Goal: Complete application form: Complete application form

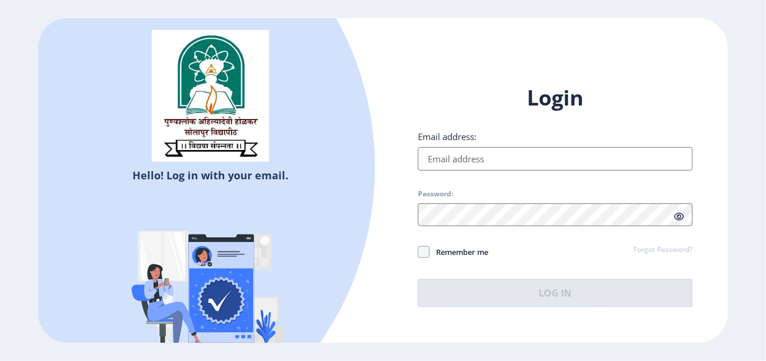
click at [471, 154] on input "Email address:" at bounding box center [555, 158] width 274 height 23
click at [464, 165] on input "Email address:" at bounding box center [555, 158] width 274 height 23
type input "[EMAIL_ADDRESS][DOMAIN_NAME]"
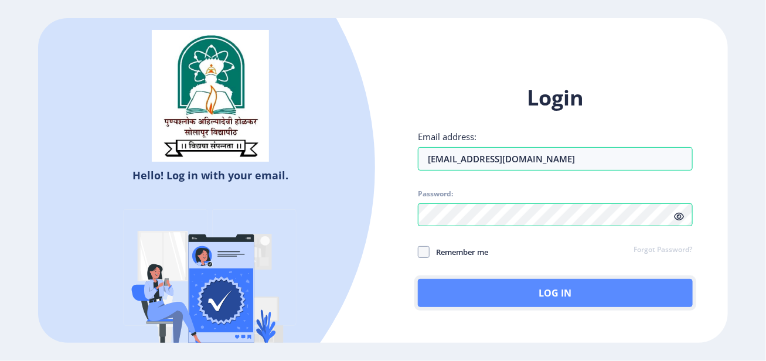
click at [523, 295] on button "Log In" at bounding box center [555, 293] width 274 height 28
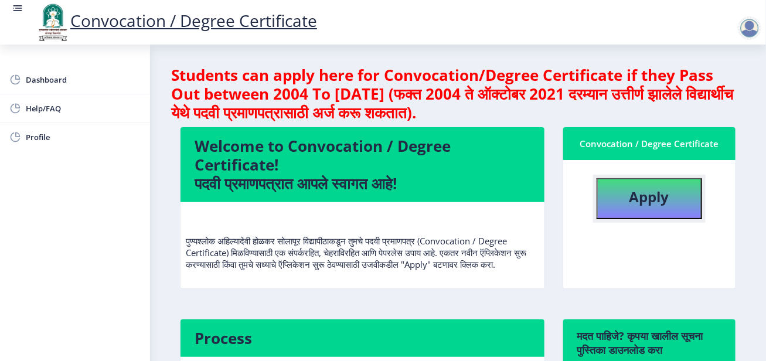
click at [619, 195] on button "Apply" at bounding box center [650, 198] width 106 height 41
select select
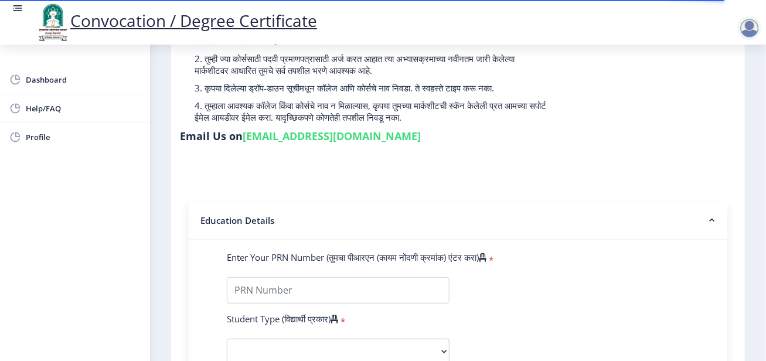
scroll to position [293, 0]
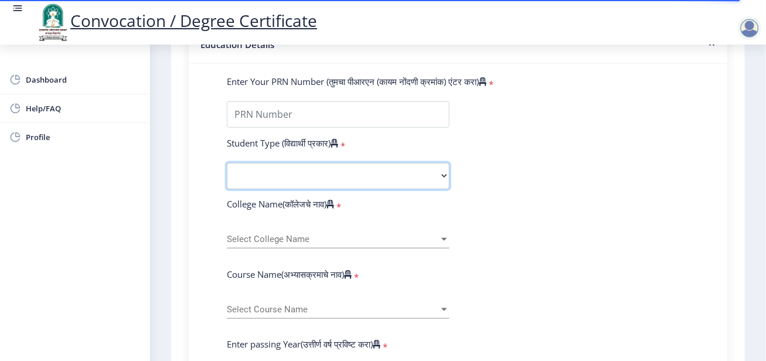
click at [375, 182] on select "Select Student Type Regular External" at bounding box center [338, 176] width 223 height 26
select select "Regular"
click at [227, 163] on select "Select Student Type Regular External" at bounding box center [338, 176] width 223 height 26
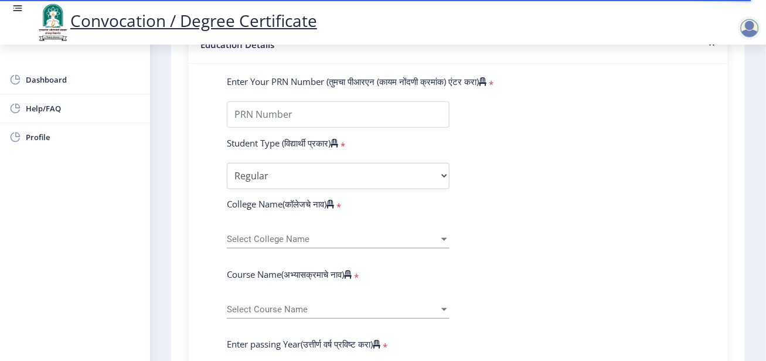
click at [316, 243] on span "Select College Name" at bounding box center [333, 240] width 212 height 10
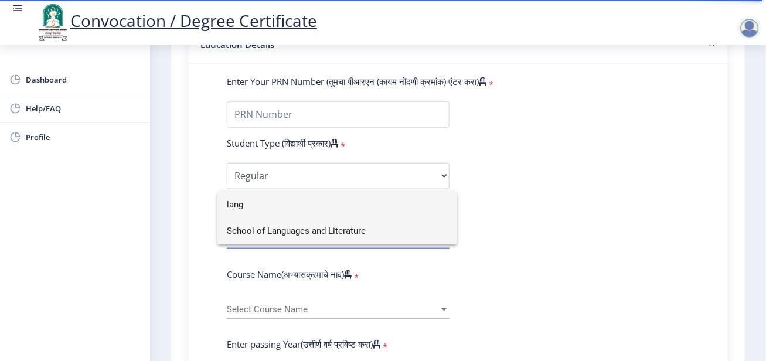
type input "lang"
click at [300, 229] on span "School of Languages and Literature" at bounding box center [337, 231] width 221 height 26
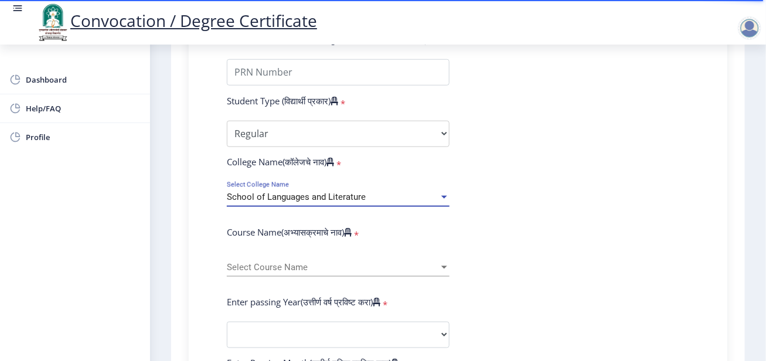
scroll to position [352, 0]
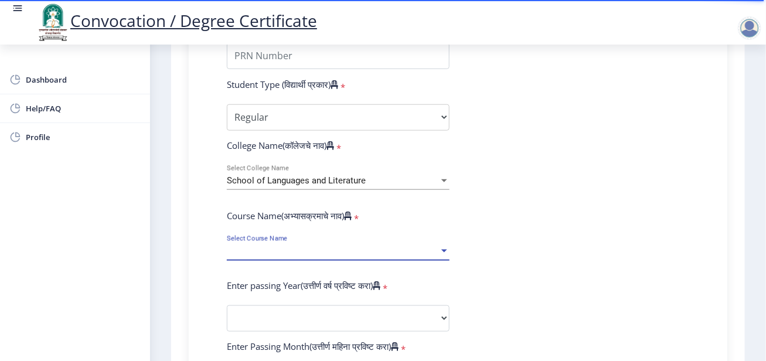
click at [304, 250] on span "Select Course Name" at bounding box center [333, 251] width 212 height 10
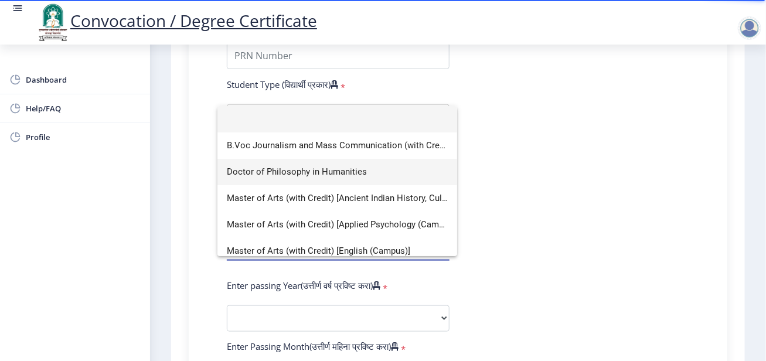
click at [293, 177] on span "Doctor of Philosophy in Humanities" at bounding box center [337, 172] width 221 height 26
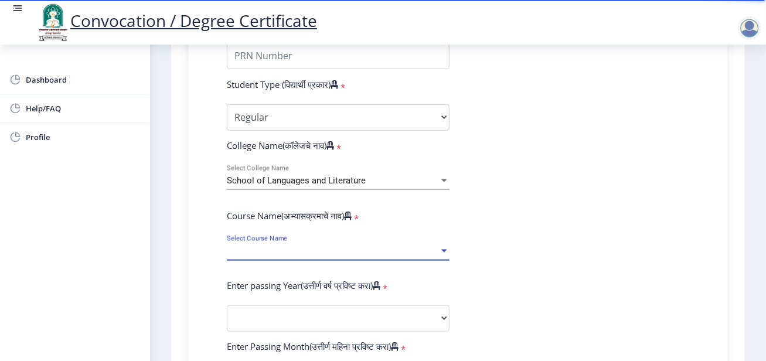
select select "January"
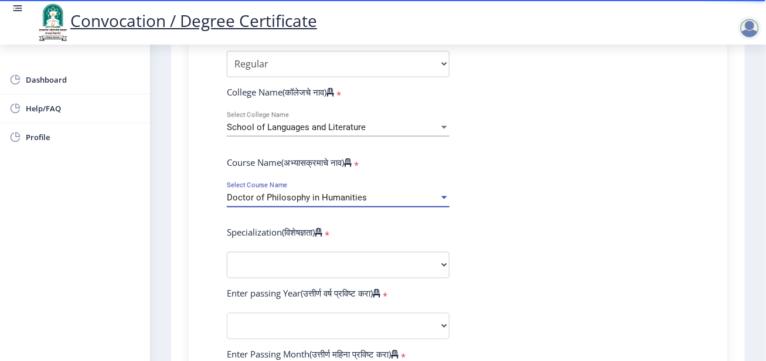
scroll to position [469, 0]
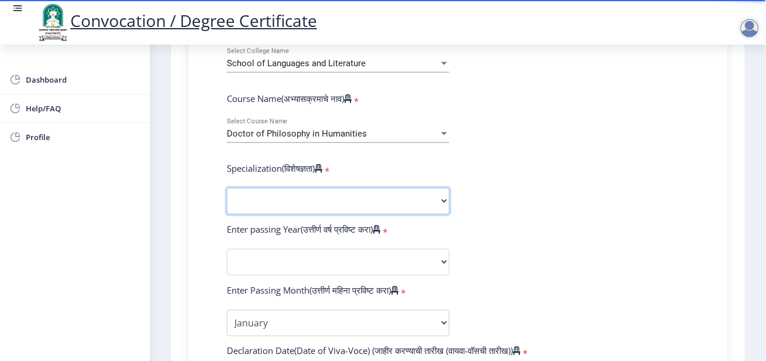
click at [320, 199] on select "Specialization AIHC&A Economics English Hindi History Kannada Law Marathi Polit…" at bounding box center [338, 201] width 223 height 26
select select "Prakrit"
click at [227, 188] on select "Specialization AIHC&A Economics English Hindi History Kannada Law Marathi Polit…" at bounding box center [338, 201] width 223 height 26
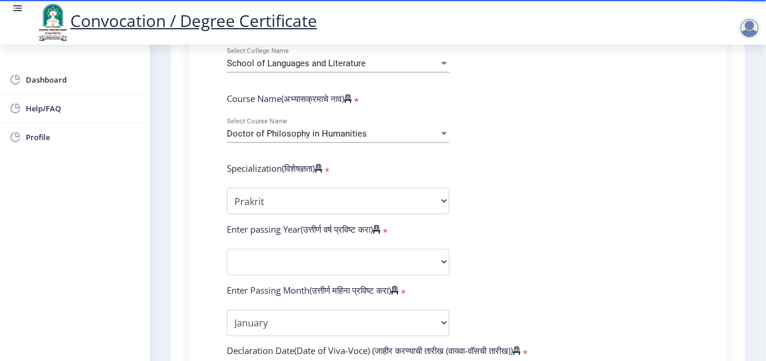
click at [554, 161] on form "Enter Your PRN Number (तुमचा पीआरएन (कायम नोंदणी क्रमांक) एंटर करा) * Student T…" at bounding box center [458, 272] width 480 height 744
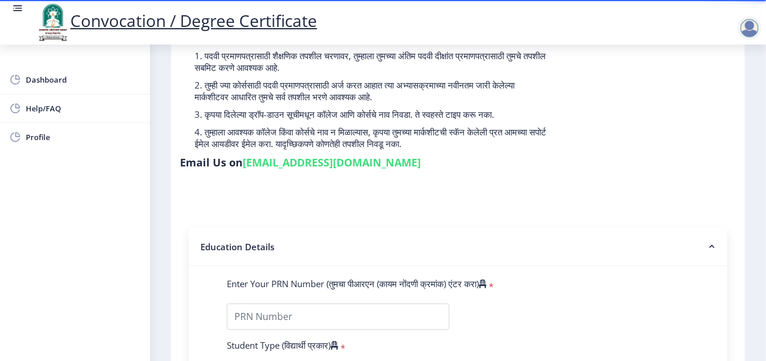
scroll to position [0, 0]
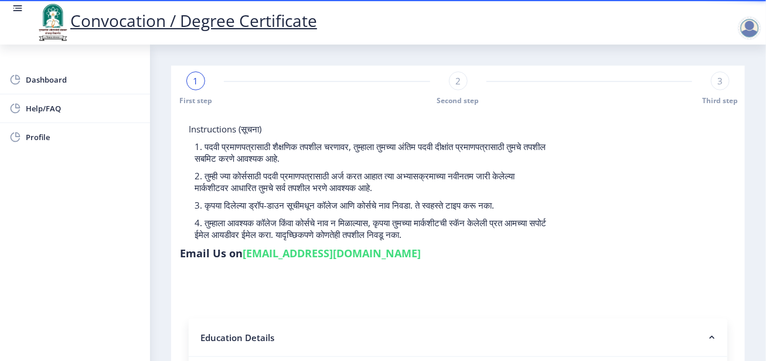
click at [456, 84] on span "2" at bounding box center [458, 81] width 5 height 12
select select "Regular"
select select "Prakrit"
select select
select select "January"
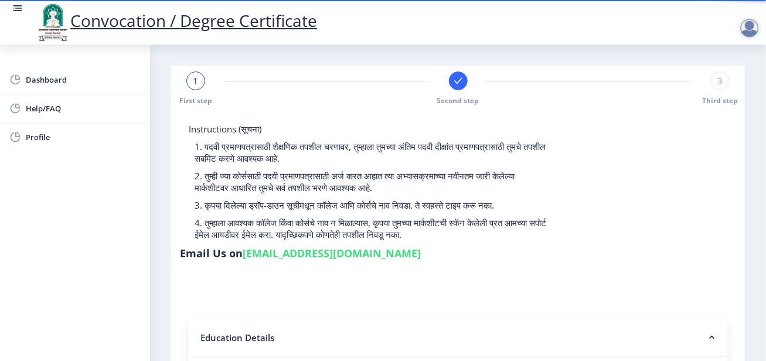
click at [715, 80] on div "3" at bounding box center [720, 81] width 19 height 19
select select "Regular"
select select "Prakrit"
select select
select select "January"
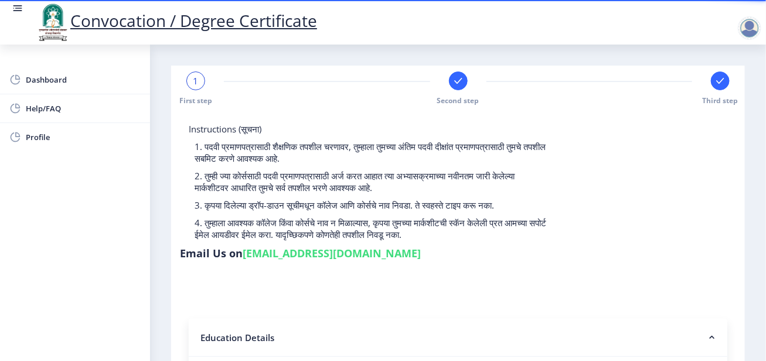
click at [198, 74] on div "1" at bounding box center [195, 81] width 19 height 19
click at [196, 84] on span "1" at bounding box center [196, 81] width 5 height 12
click at [458, 84] on rect at bounding box center [459, 81] width 12 height 12
select select "Regular"
select select "Prakrit"
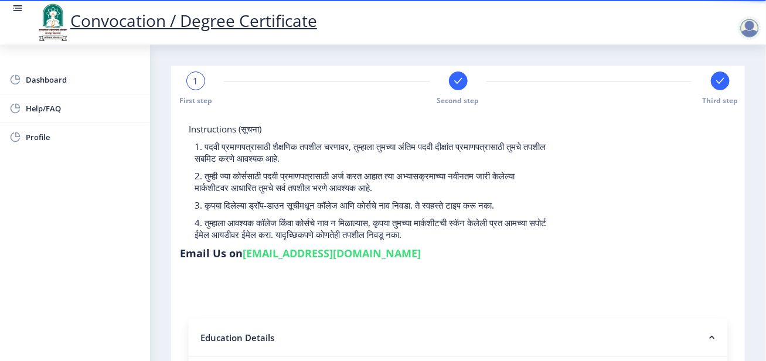
select select
select select "January"
click at [715, 84] on rect at bounding box center [721, 81] width 12 height 12
select select "Regular"
select select "Prakrit"
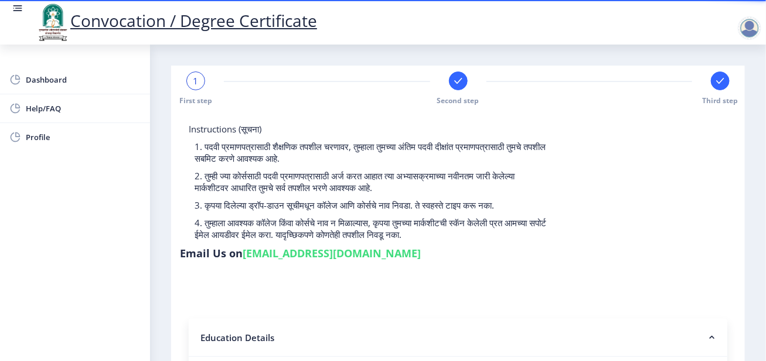
select select
select select "January"
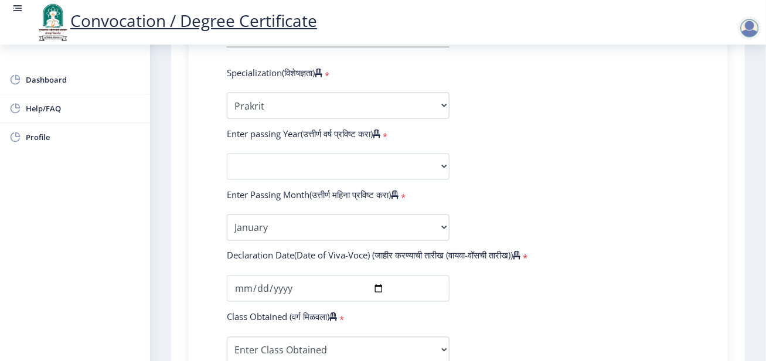
scroll to position [528, 0]
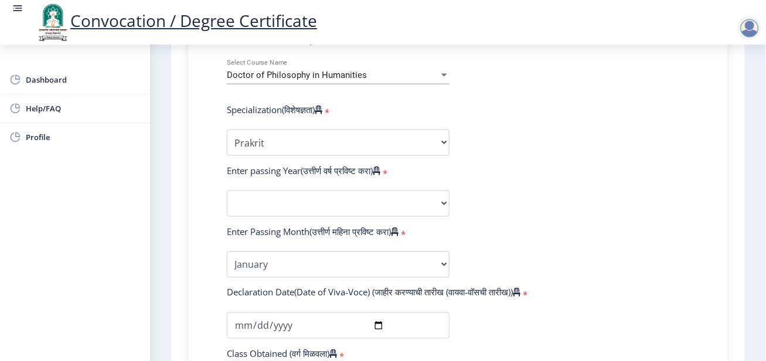
click at [621, 162] on form "Enter Your PRN Number (तुमचा पीआरएन (कायम नोंदणी क्रमांक) एंटर करा) * Student T…" at bounding box center [458, 213] width 480 height 744
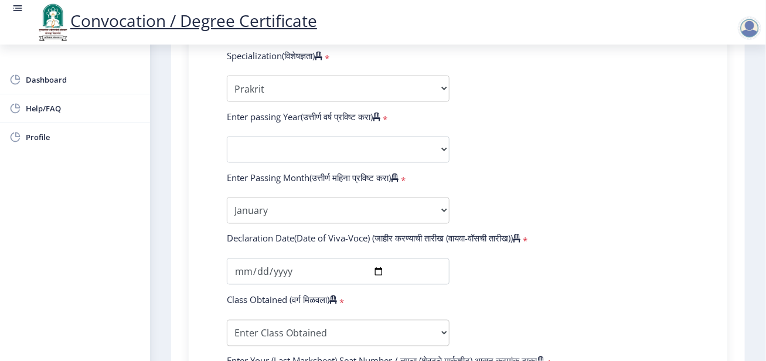
scroll to position [586, 0]
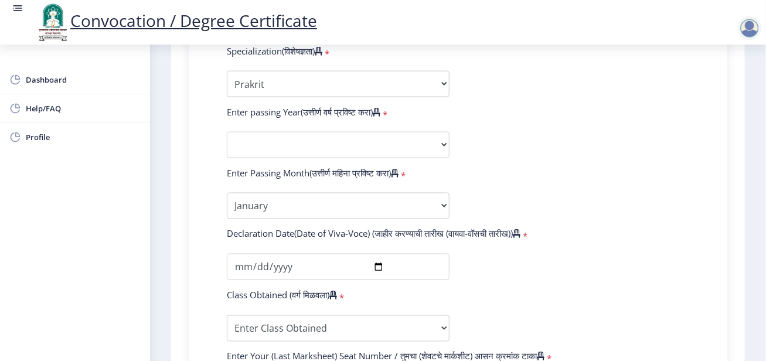
click at [535, 87] on form "Enter Your PRN Number (तुमचा पीआरएन (कायम नोंदणी क्रमांक) एंटर करा) * Student T…" at bounding box center [458, 154] width 480 height 744
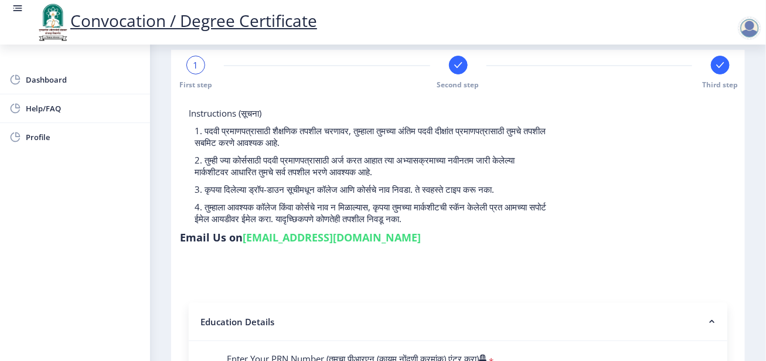
scroll to position [0, 0]
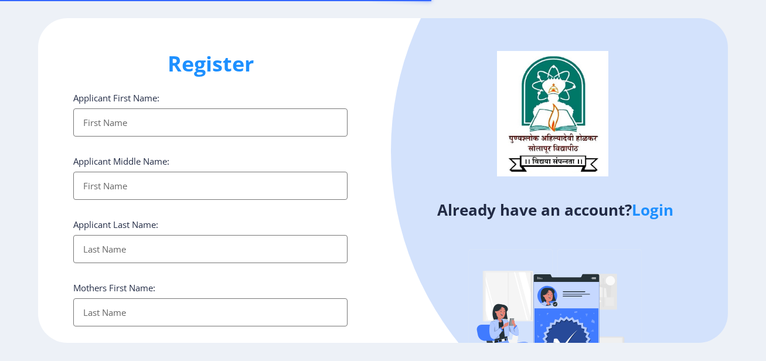
select select
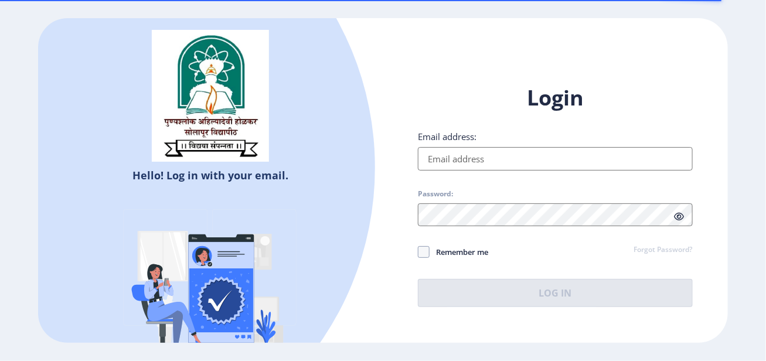
click at [508, 161] on input "Email address:" at bounding box center [555, 158] width 274 height 23
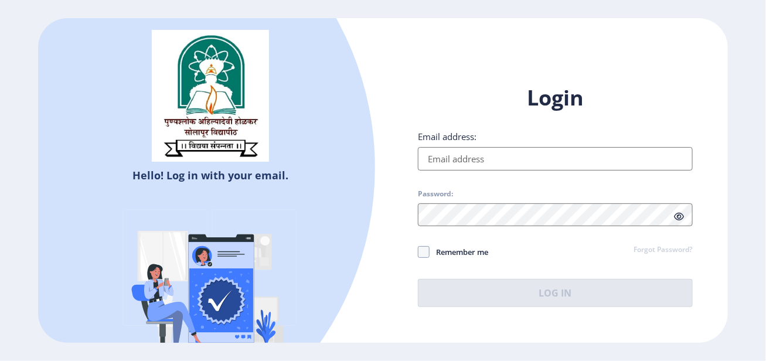
drag, startPoint x: 531, startPoint y: 162, endPoint x: 423, endPoint y: 150, distance: 109.1
click at [423, 150] on input "Email address:" at bounding box center [555, 158] width 274 height 23
paste input "samina.rangrej@gmail.com"
type input "samina.rangrej@gmail.com"
